Goal: Task Accomplishment & Management: Use online tool/utility

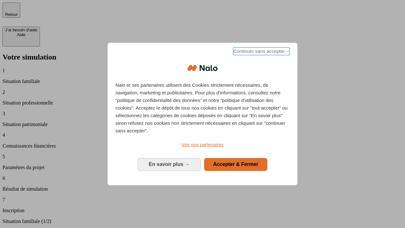
click at [261, 52] on span "Continuer sans accepter →" at bounding box center [261, 51] width 56 height 8
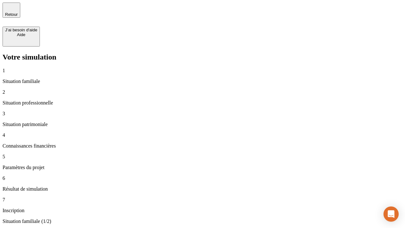
type input "30 000"
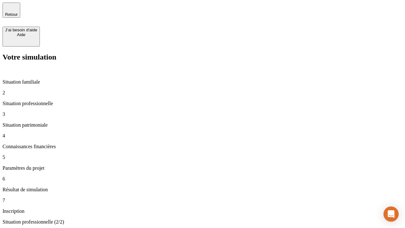
type input "1 000"
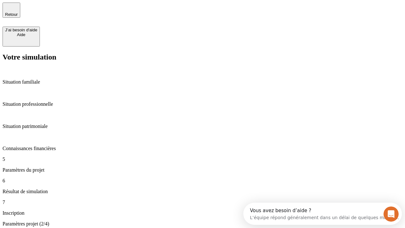
type input "40"
type input "64"
type input "200 000"
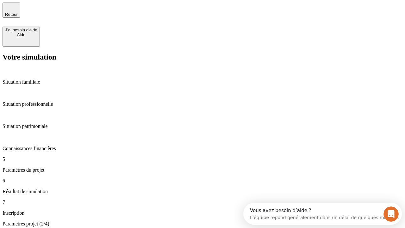
type input "640"
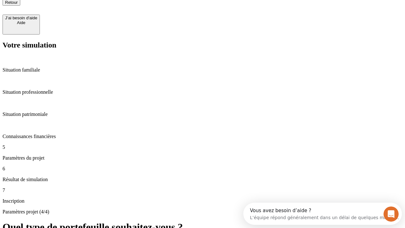
scroll to position [6, 0]
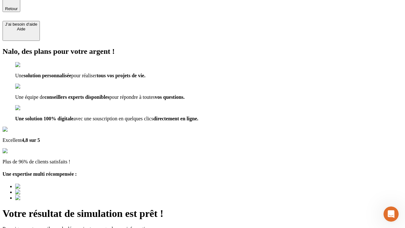
type input "[EMAIL_ADDRESS][DOMAIN_NAME]"
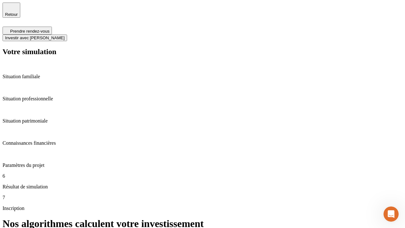
scroll to position [3, 0]
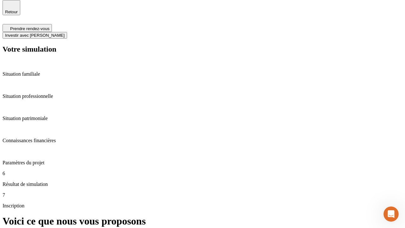
click at [65, 33] on span "Investir avec [PERSON_NAME]" at bounding box center [35, 35] width 60 height 5
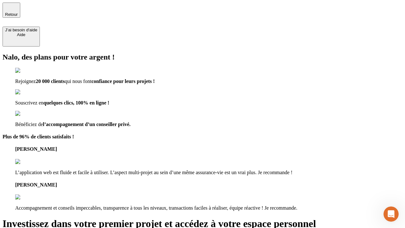
type input "[PERSON_NAME][EMAIL_ADDRESS][DOMAIN_NAME]"
